Goal: Task Accomplishment & Management: Manage account settings

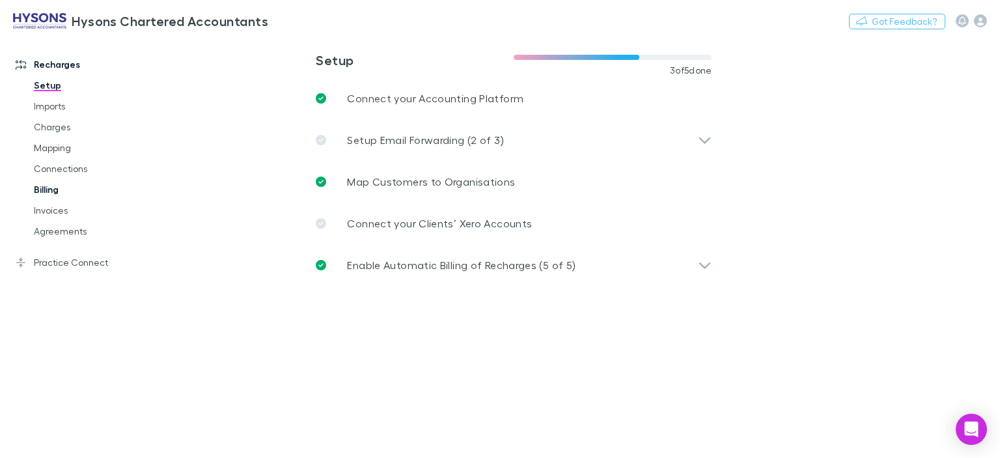
click at [54, 190] on link "Billing" at bounding box center [96, 189] width 150 height 21
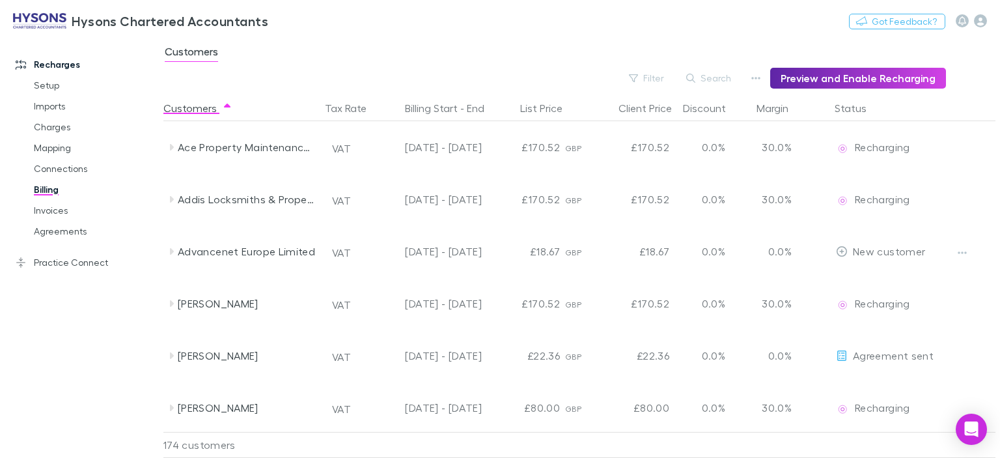
click at [734, 79] on button "Search" at bounding box center [709, 78] width 59 height 16
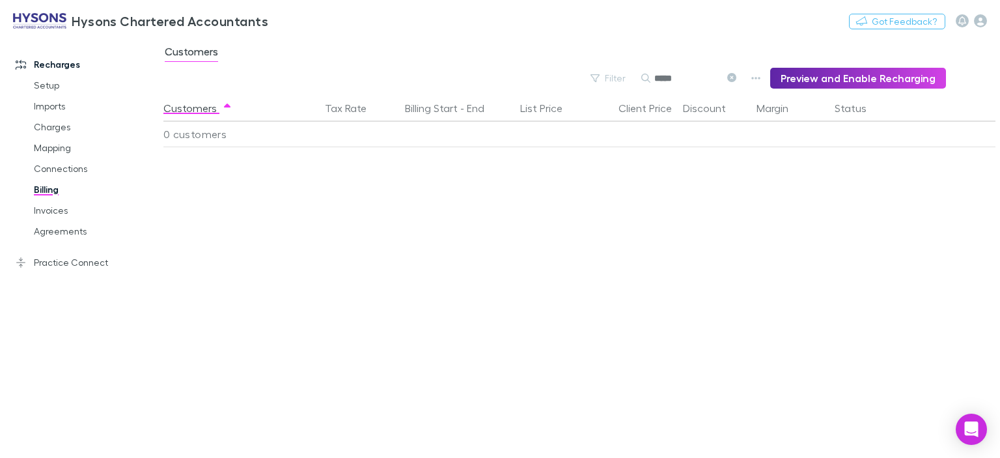
type input "*****"
